Goal: Find specific page/section: Find specific page/section

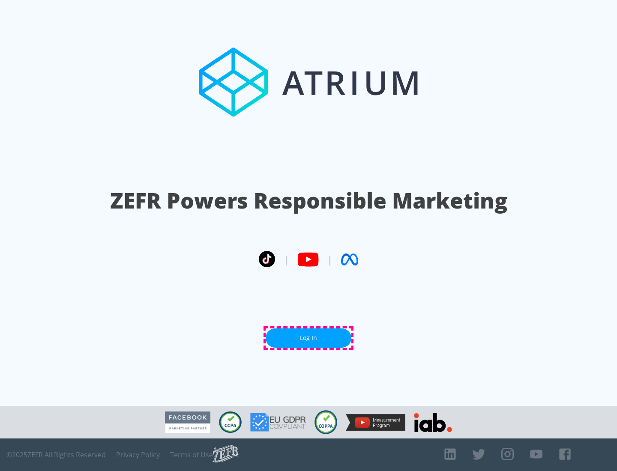
click at [309, 338] on link "Log In" at bounding box center [309, 338] width 86 height 19
